Goal: Task Accomplishment & Management: Manage account settings

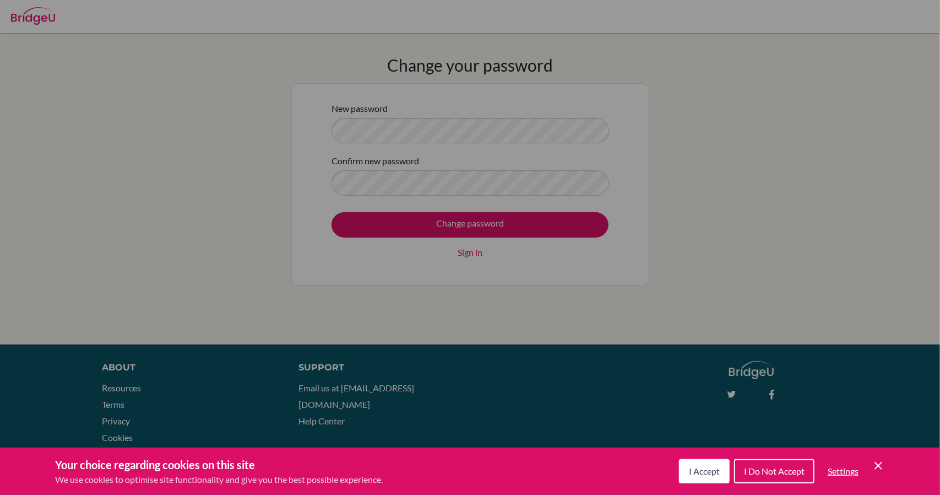
click at [698, 470] on span "I Accept" at bounding box center [704, 470] width 31 height 10
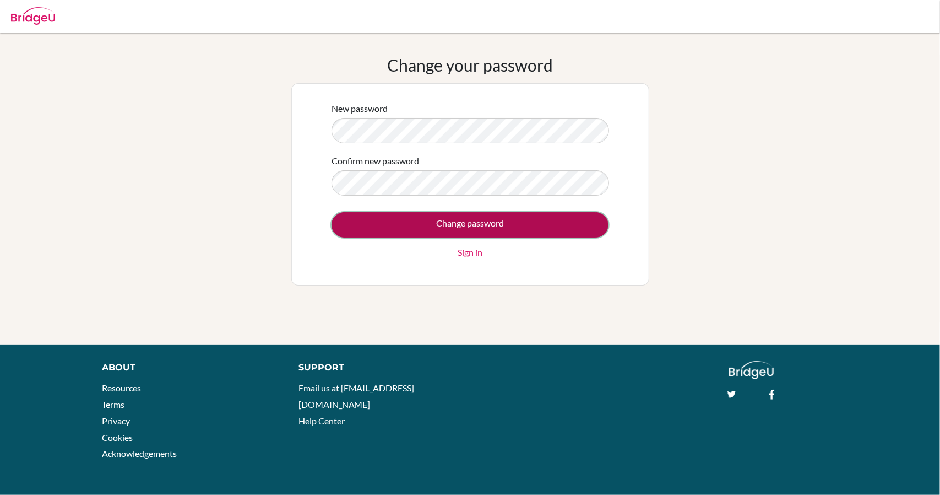
click at [419, 223] on input "Change password" at bounding box center [470, 224] width 277 height 25
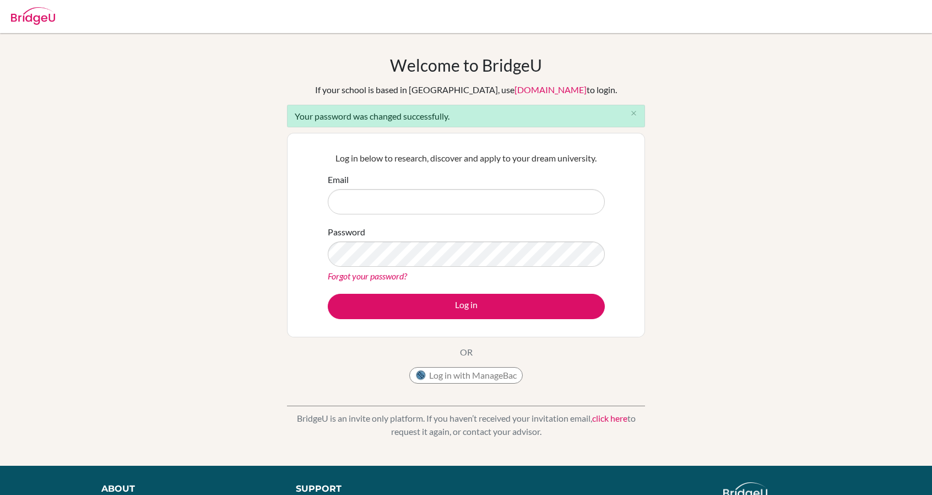
click at [458, 203] on input "Email" at bounding box center [466, 201] width 277 height 25
type input "[EMAIL_ADDRESS][DOMAIN_NAME]"
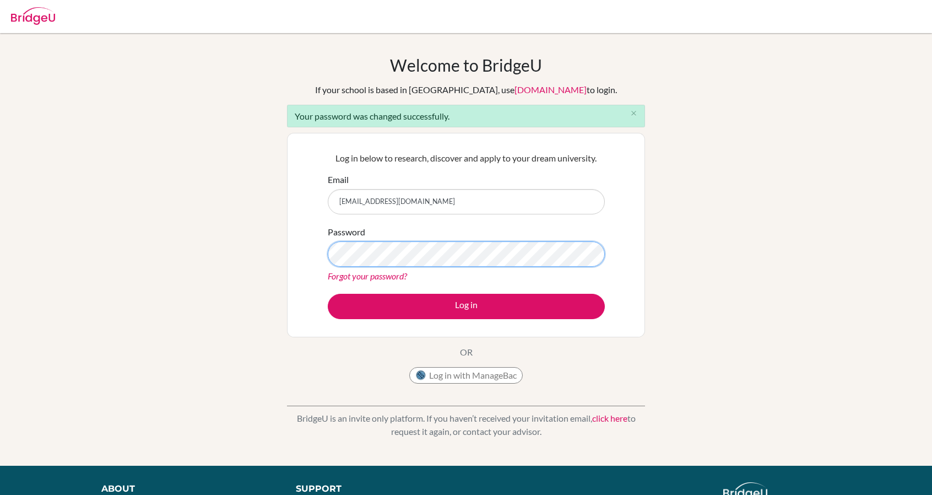
click at [328, 294] on button "Log in" at bounding box center [466, 306] width 277 height 25
